Goal: Task Accomplishment & Management: Manage account settings

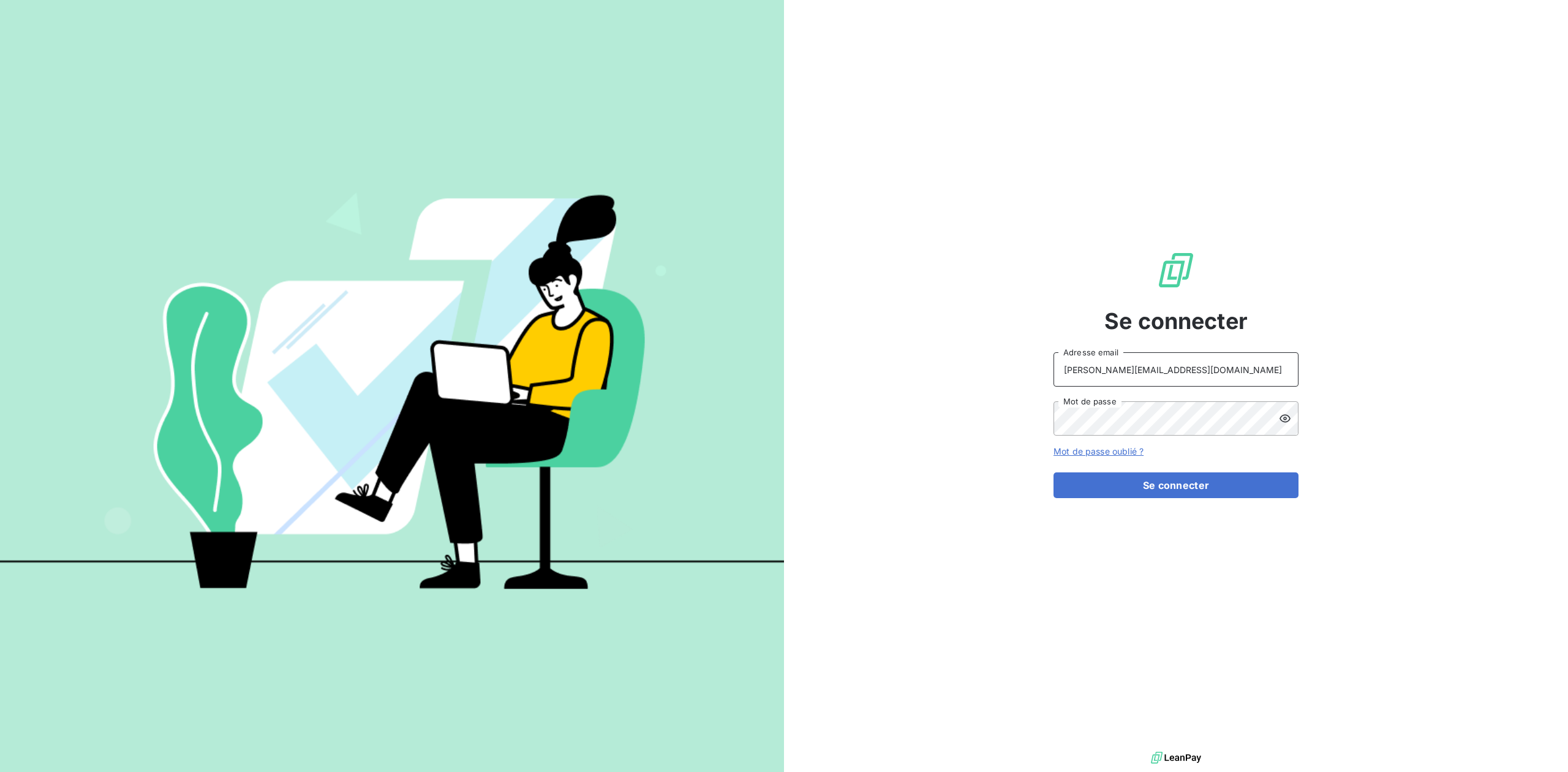
drag, startPoint x: 1152, startPoint y: 371, endPoint x: 1007, endPoint y: 375, distance: 145.1
click at [1007, 375] on div "Se connecter antoine@leanpay.fr Adresse email Mot de passe Mot de passe oublié …" at bounding box center [1176, 374] width 784 height 748
type input "admin@TGBR"
click at [1053, 472] on button "Se connecter" at bounding box center [1176, 485] width 245 height 26
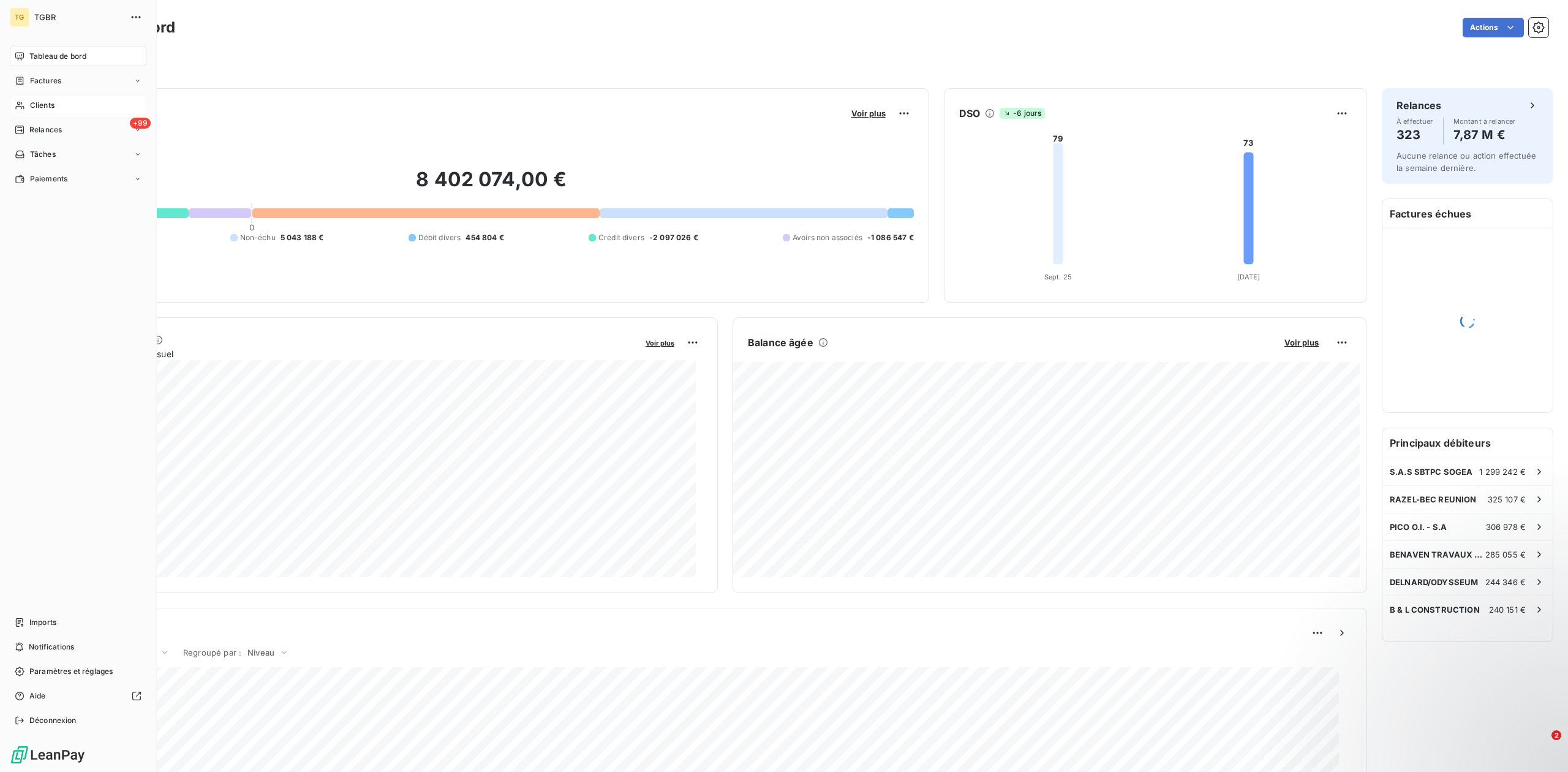
click at [44, 103] on span "Clients" at bounding box center [42, 105] width 25 height 11
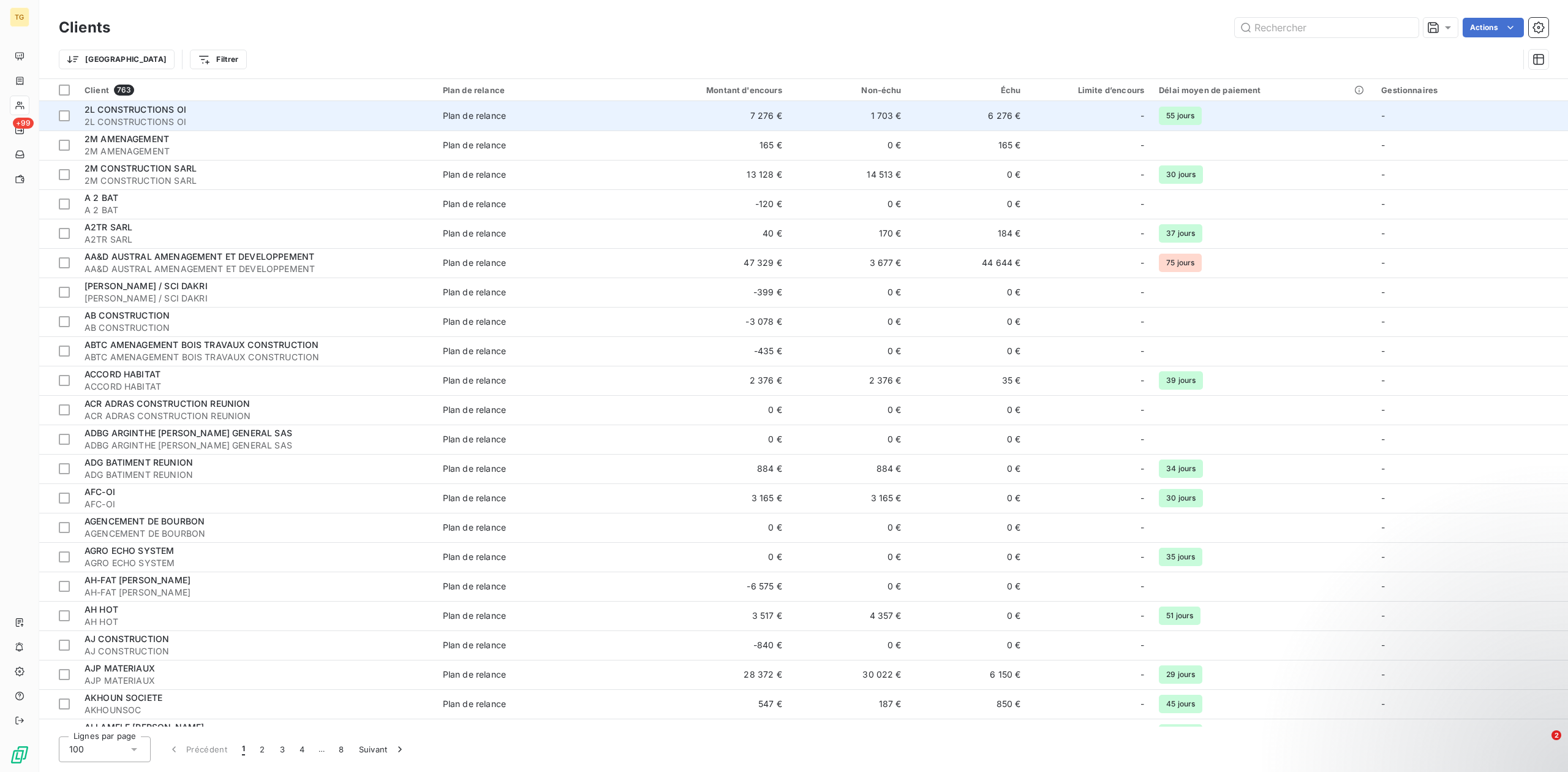
click at [914, 123] on td "6 276 €" at bounding box center [969, 115] width 120 height 29
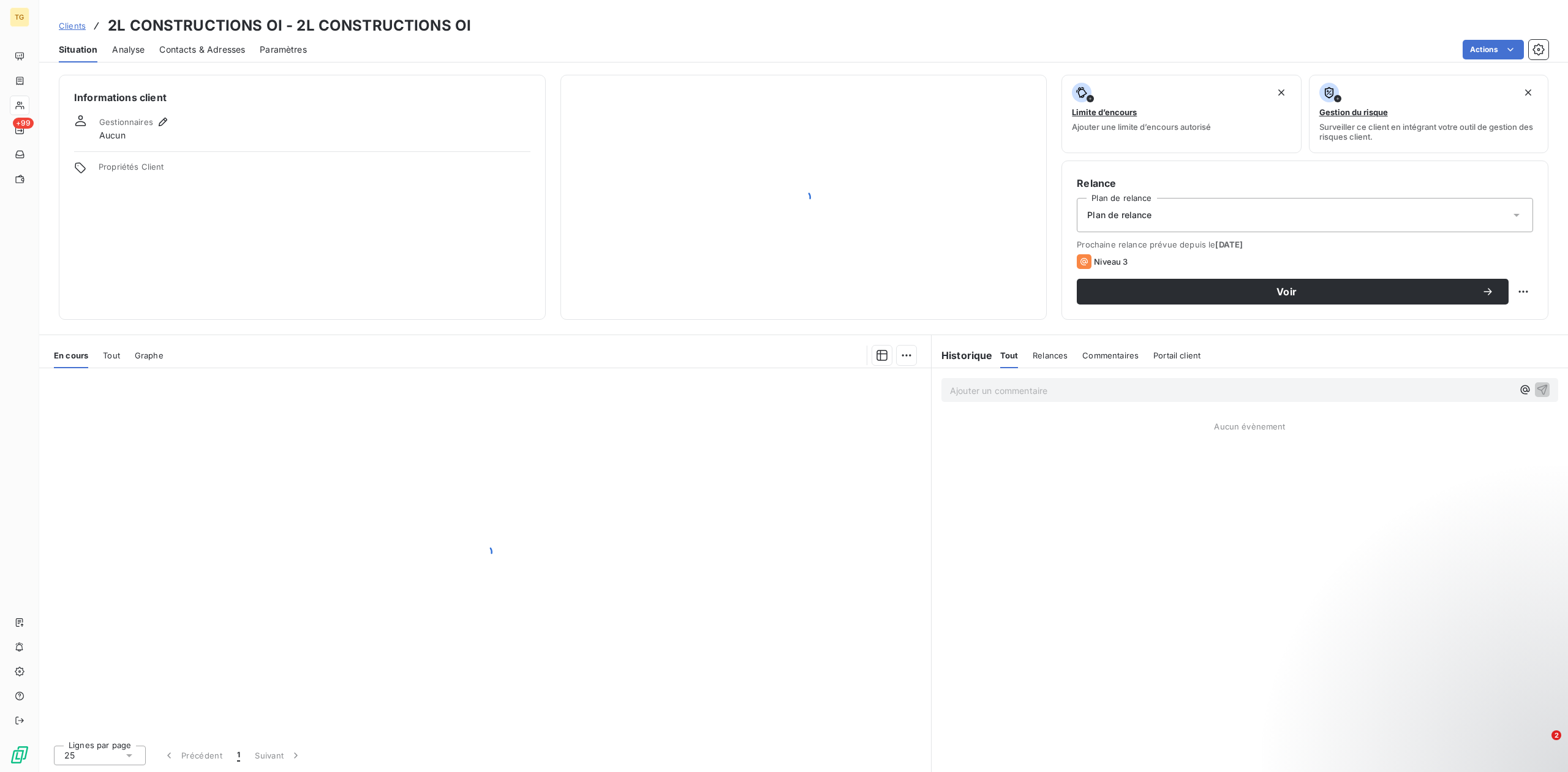
click at [1101, 407] on div "Ajouter un commentaire ﻿" at bounding box center [1250, 390] width 636 height 44
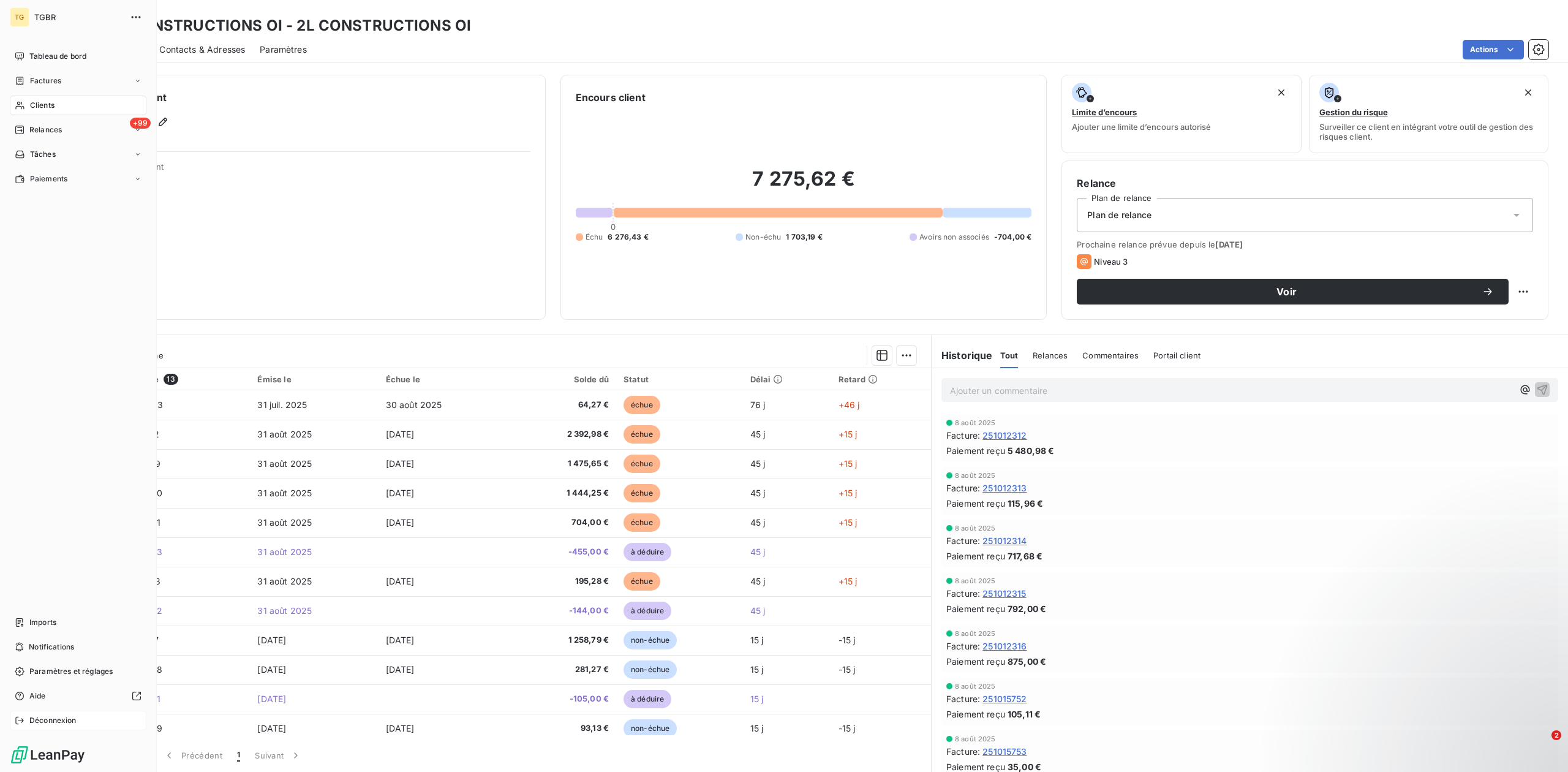
click at [79, 718] on div "Déconnexion" at bounding box center [78, 720] width 137 height 20
